Goal: Task Accomplishment & Management: Manage account settings

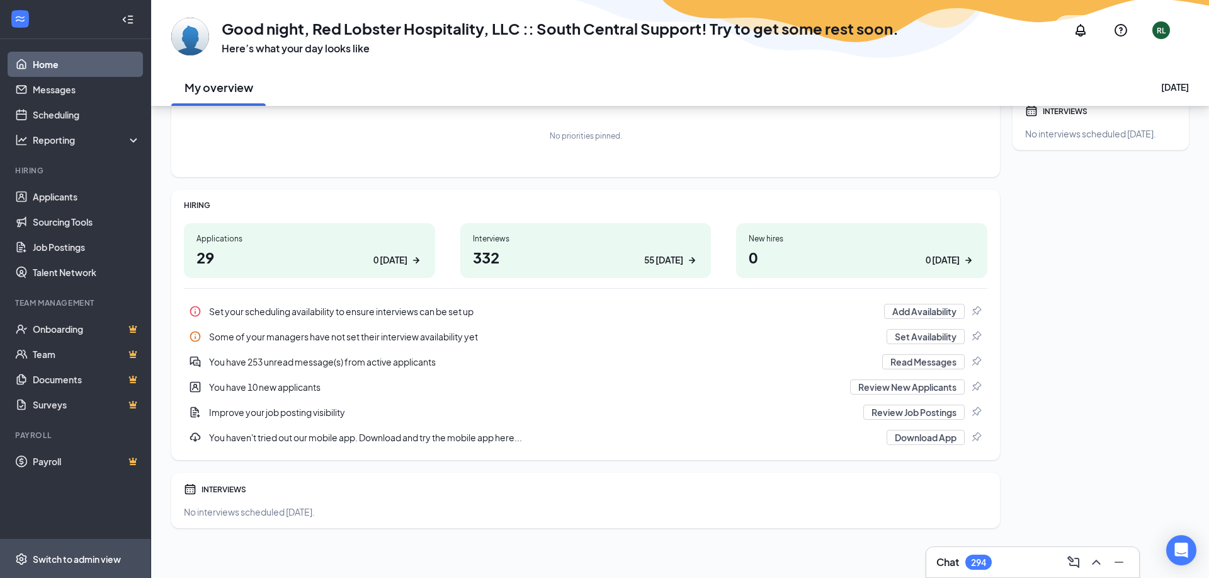
click at [59, 550] on span "Switch to admin view" at bounding box center [87, 558] width 108 height 38
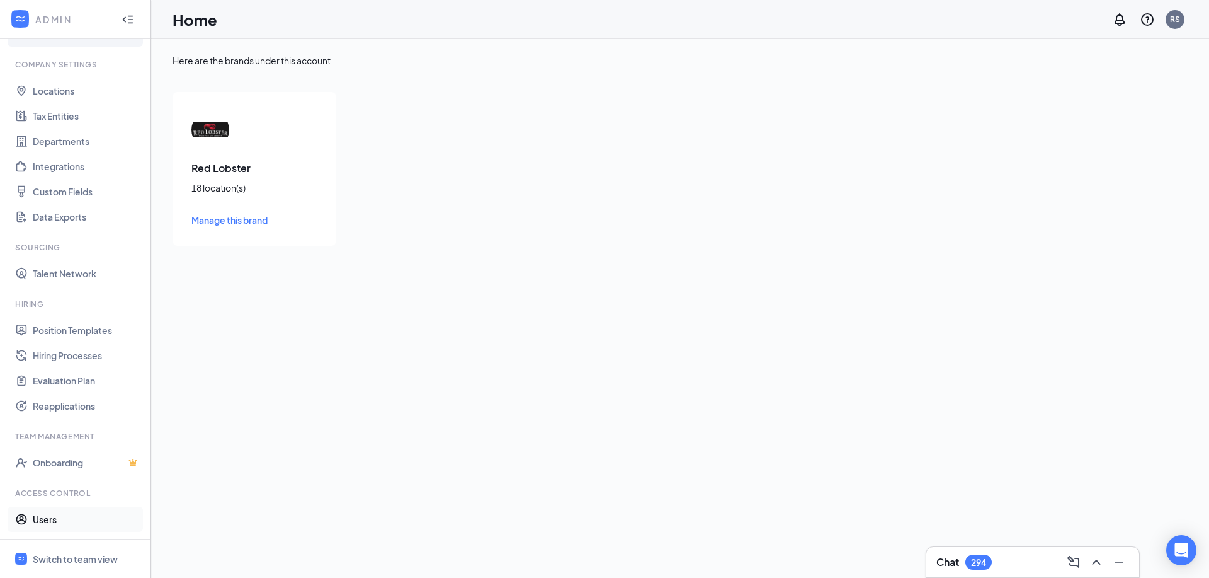
scroll to position [53, 0]
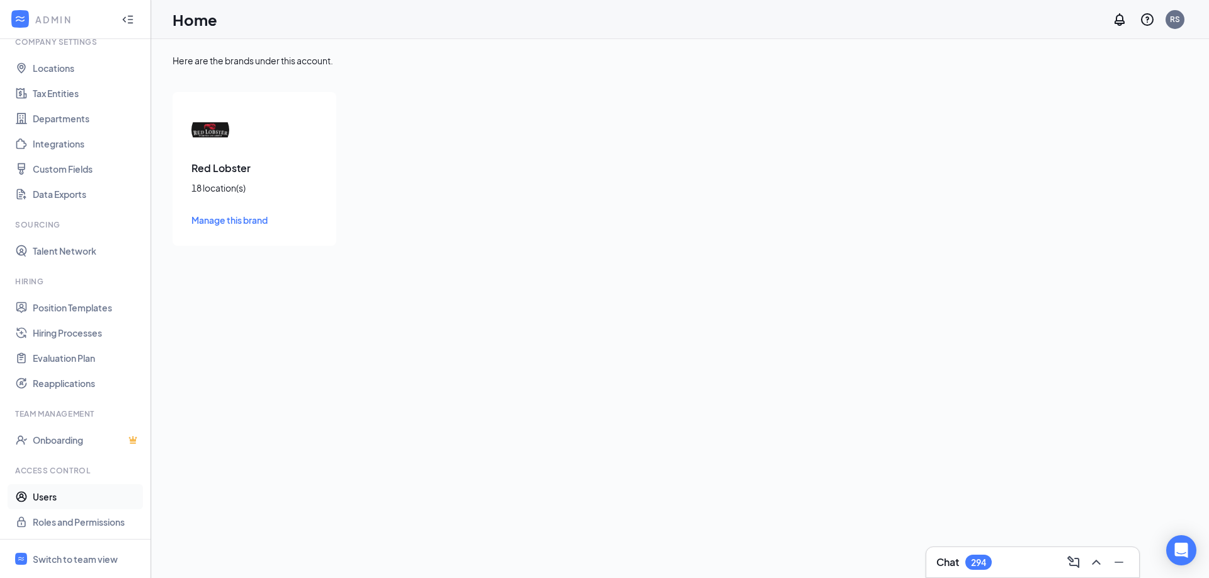
click at [54, 500] on link "Users" at bounding box center [87, 496] width 108 height 25
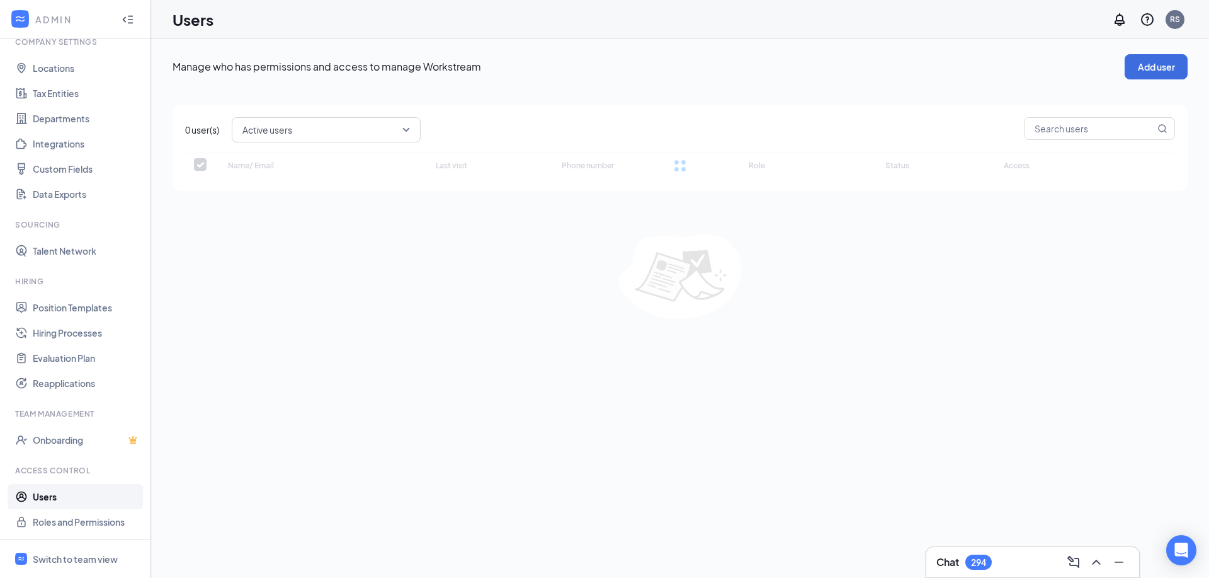
checkbox input "false"
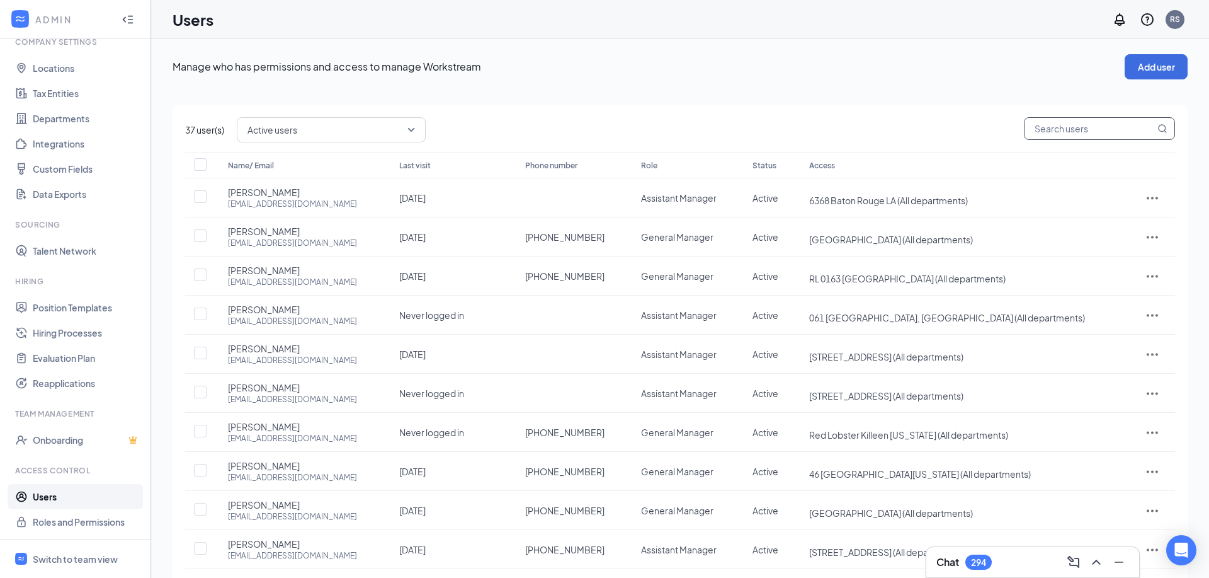
click at [1063, 130] on input "text" at bounding box center [1090, 128] width 130 height 21
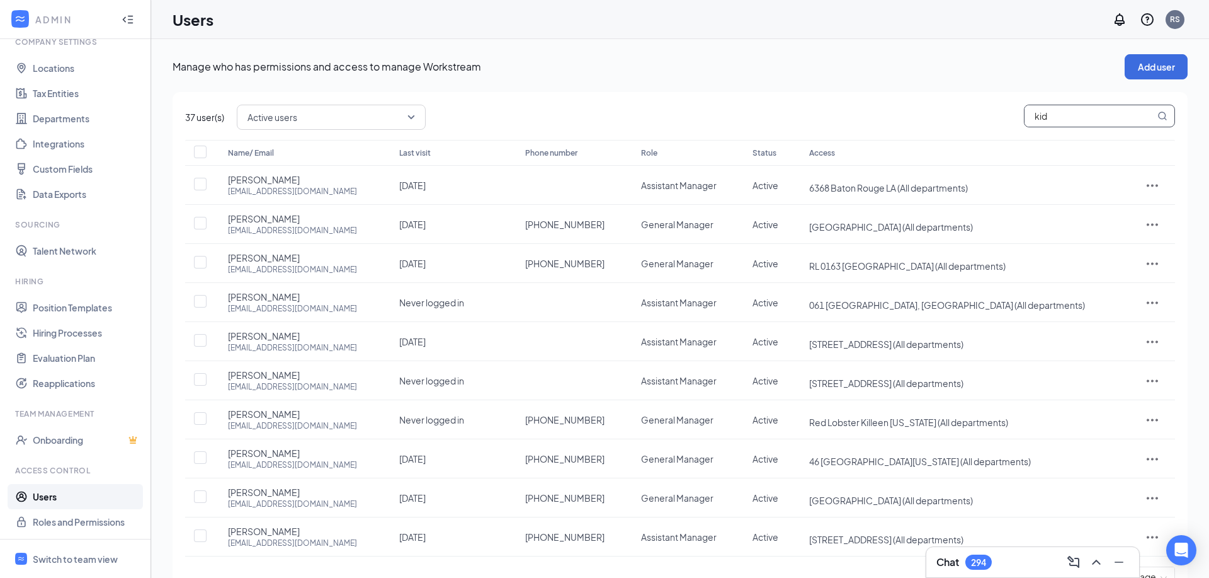
type input "[PERSON_NAME]"
checkbox input "true"
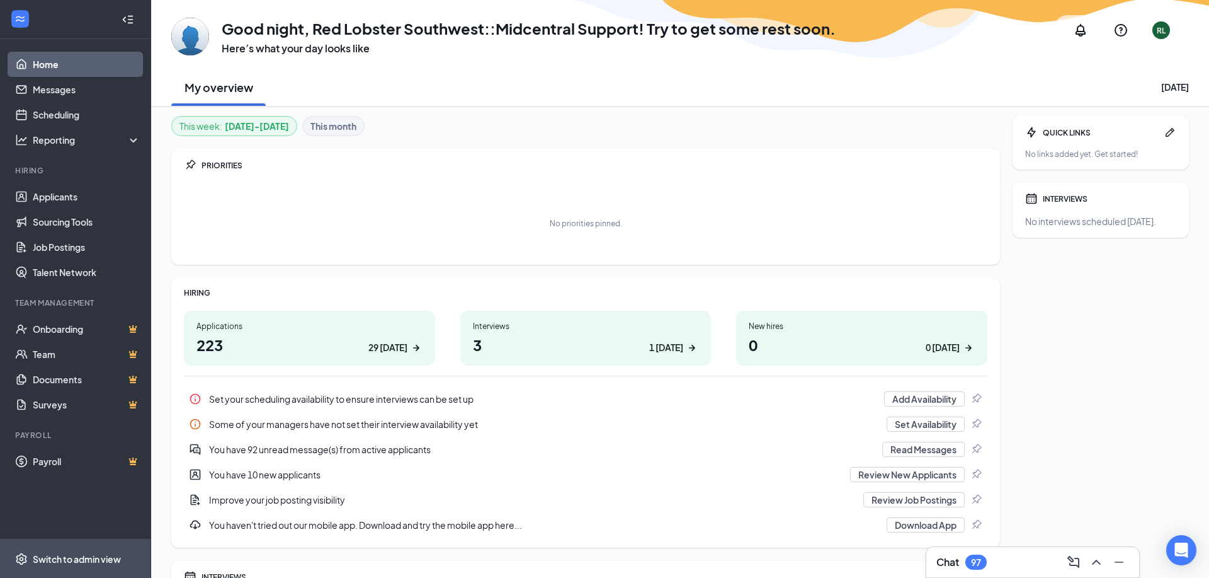
click at [81, 549] on span "Switch to admin view" at bounding box center [87, 558] width 108 height 38
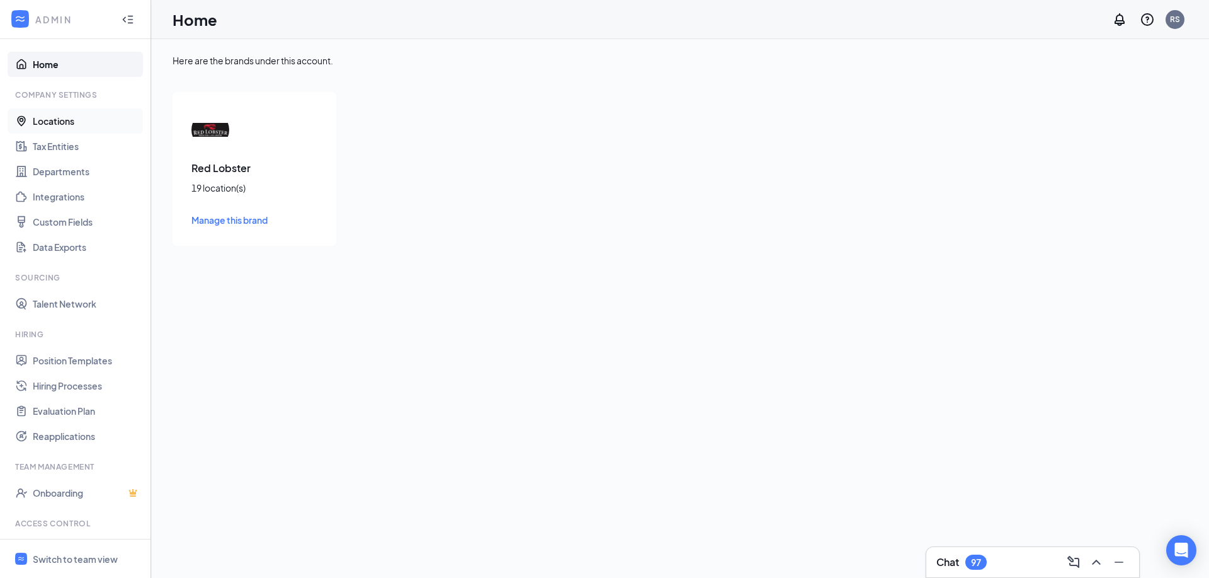
click at [56, 123] on link "Locations" at bounding box center [87, 120] width 108 height 25
